Goal: Navigation & Orientation: Find specific page/section

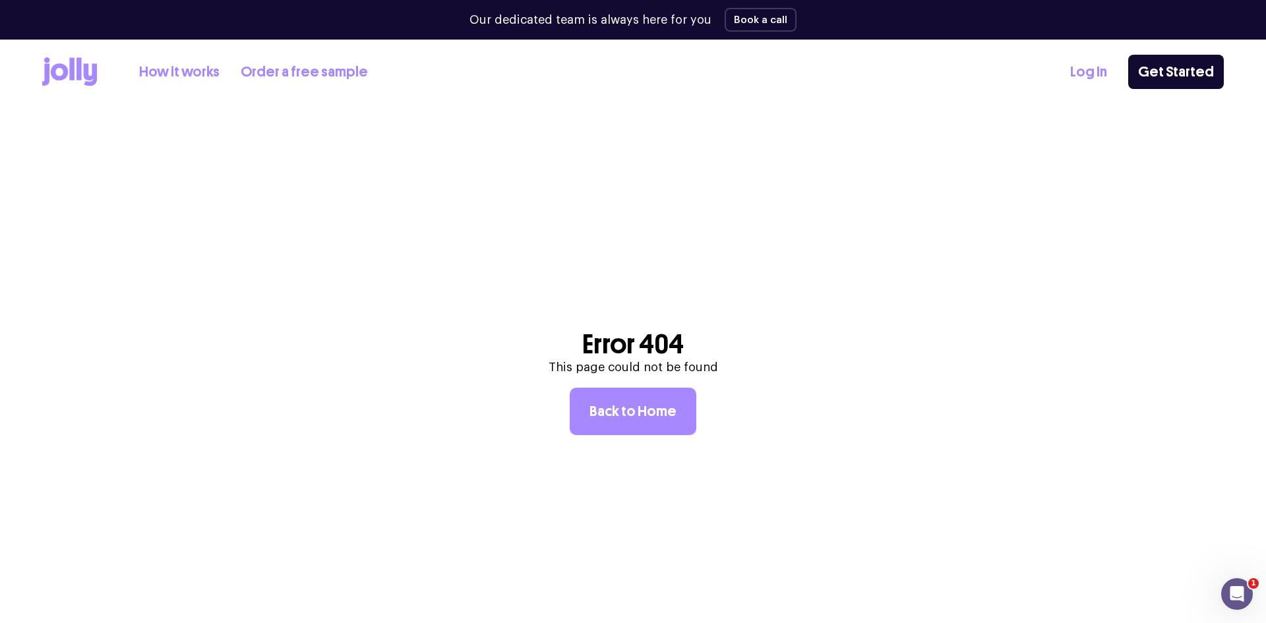
click at [1107, 73] on link "Log In" at bounding box center [1088, 72] width 37 height 22
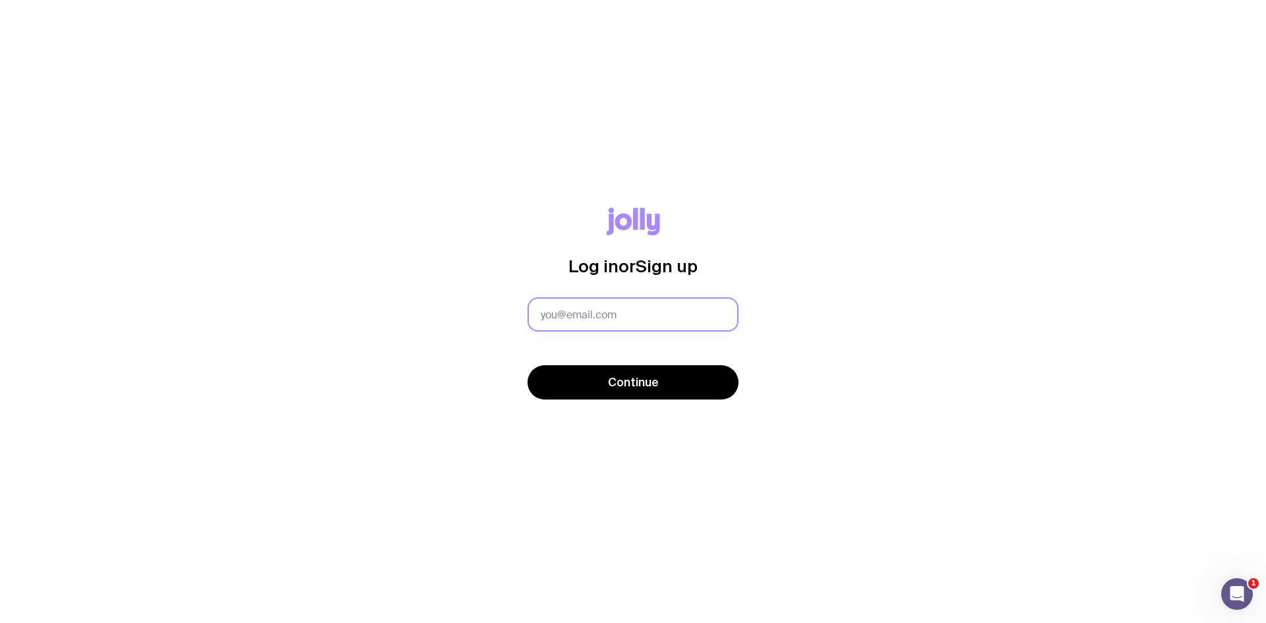
type input "[PERSON_NAME][EMAIL_ADDRESS][PERSON_NAME][DOMAIN_NAME]"
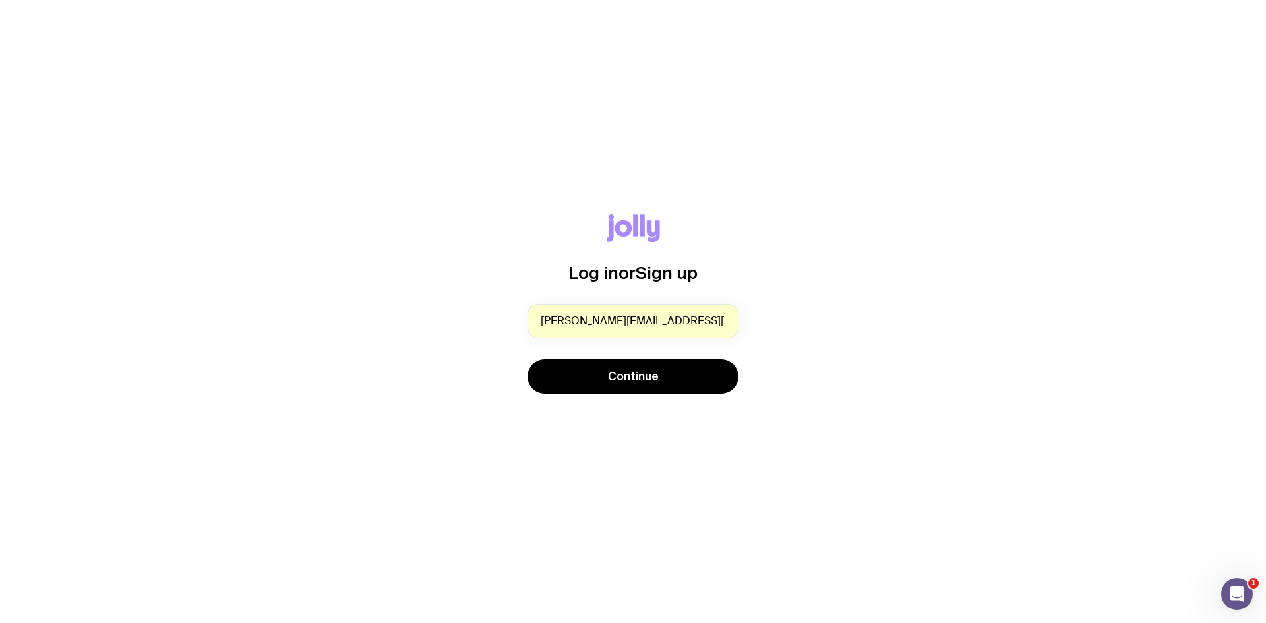
click at [610, 386] on button "Continue" at bounding box center [633, 376] width 211 height 34
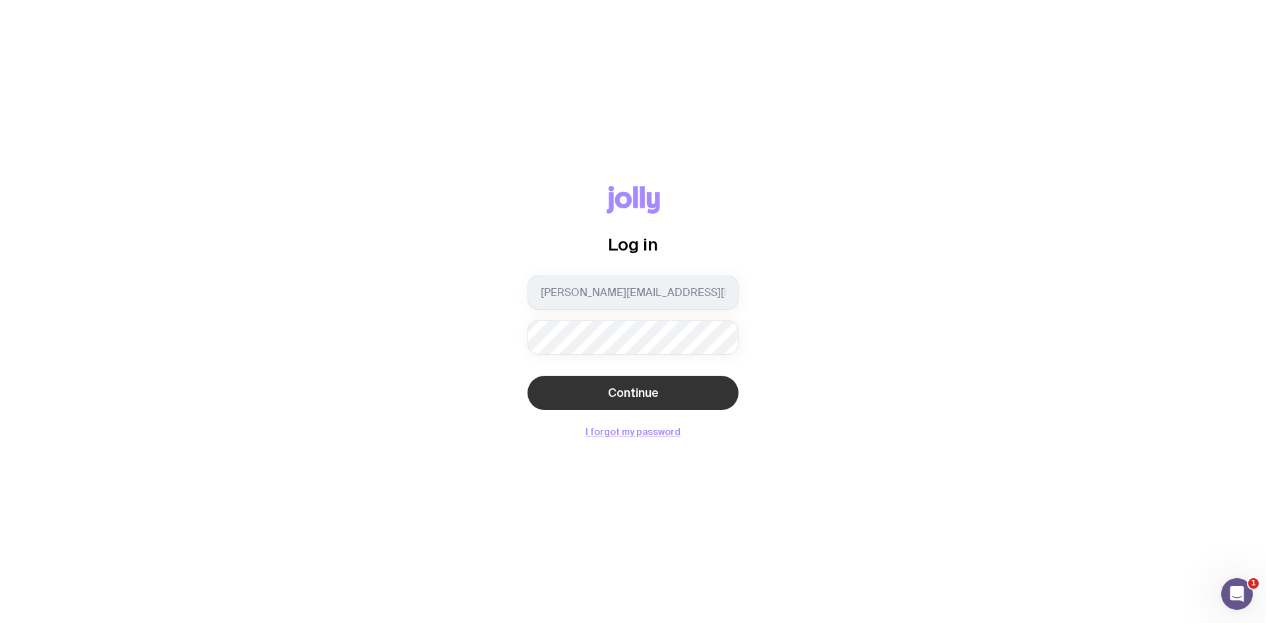
click at [615, 398] on span "Continue" at bounding box center [633, 393] width 51 height 16
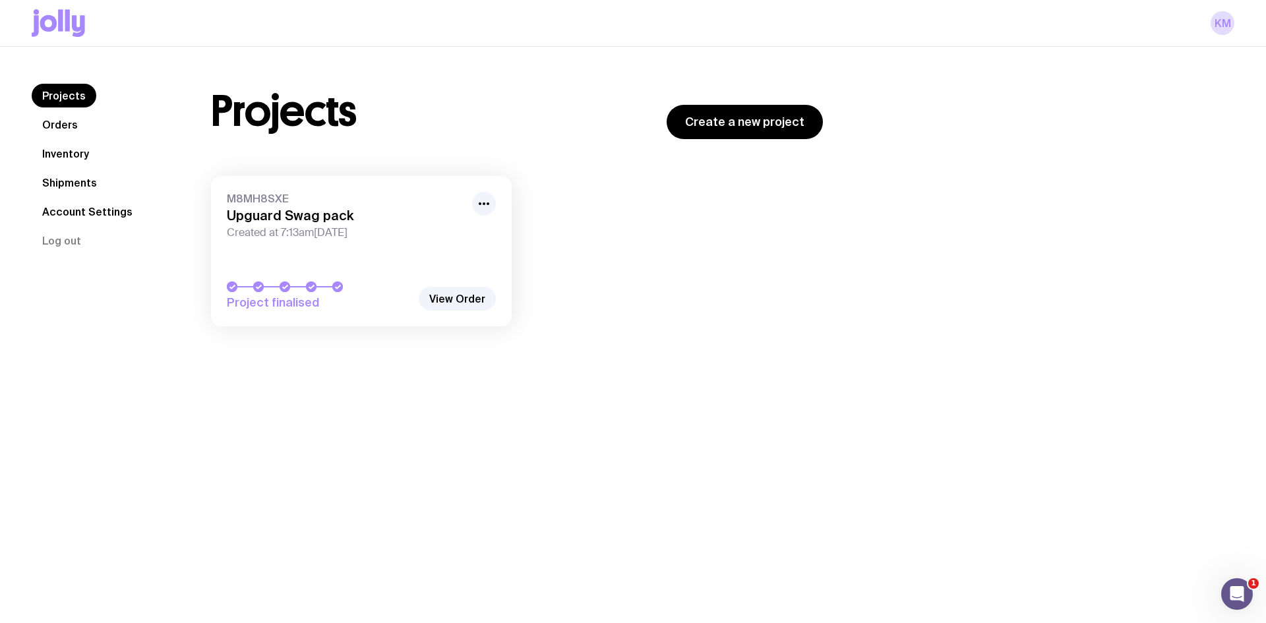
click at [60, 122] on link "Orders" at bounding box center [60, 125] width 57 height 24
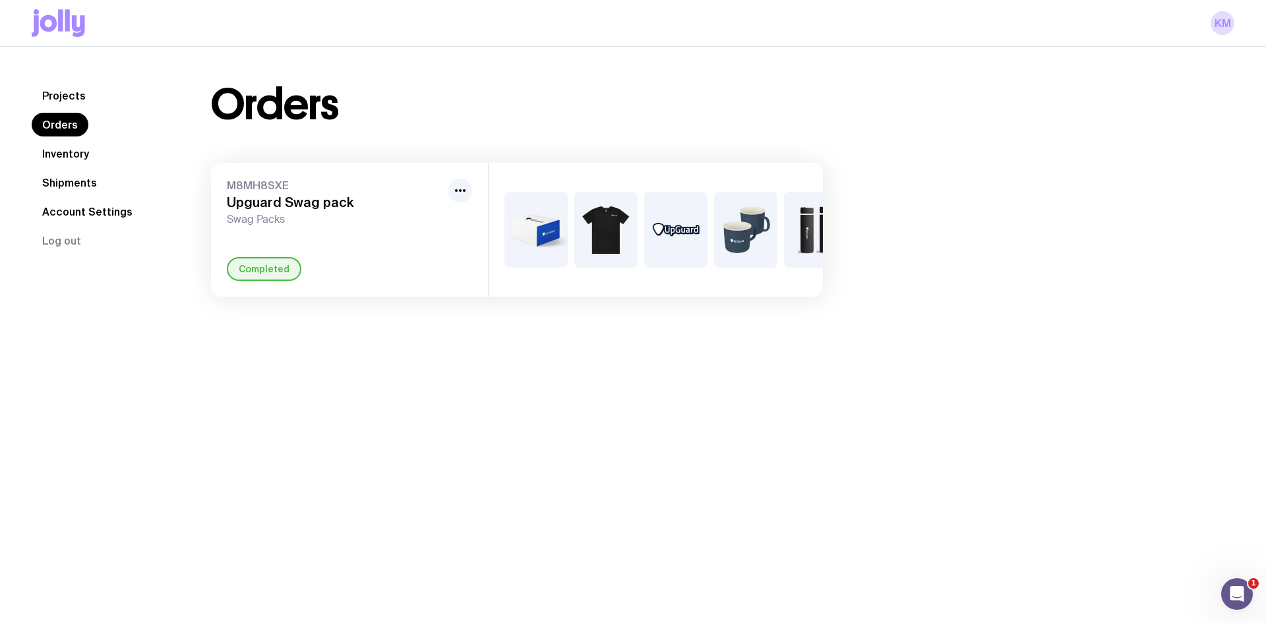
click at [49, 140] on nav "Projects Orders Inventory Shipments Account Settings Log out" at bounding box center [106, 168] width 148 height 169
click at [45, 153] on link "Inventory" at bounding box center [66, 154] width 68 height 24
